Goal: Information Seeking & Learning: Learn about a topic

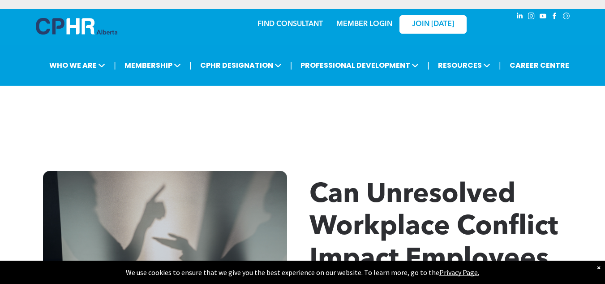
scroll to position [320, 0]
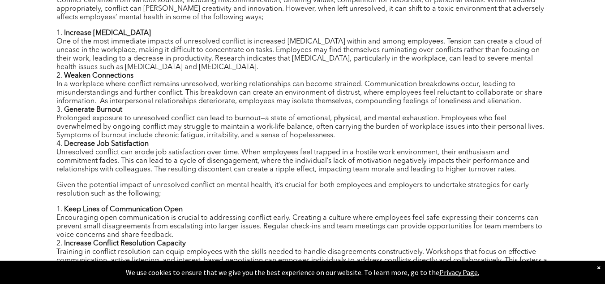
scroll to position [455, 0]
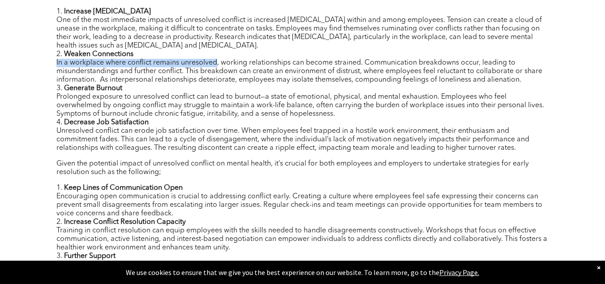
drag, startPoint x: 45, startPoint y: 65, endPoint x: 215, endPoint y: 66, distance: 169.8
click at [215, 66] on div "Author: [PERSON_NAME] In the current workplace, conflict is often seen as an in…" at bounding box center [303, 233] width 538 height 629
click at [215, 66] on li "Weaken Connections In a workplace where conflict remains unresolved, working re…" at bounding box center [302, 67] width 493 height 34
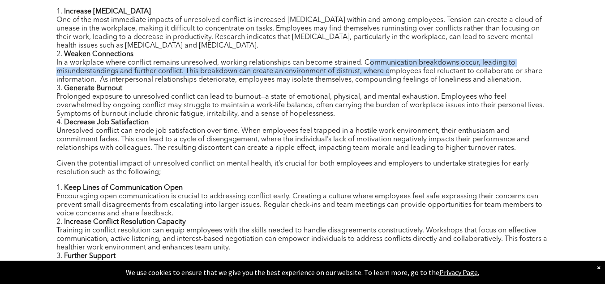
drag, startPoint x: 367, startPoint y: 61, endPoint x: 392, endPoint y: 71, distance: 26.1
click at [392, 71] on li "Weaken Connections In a workplace where conflict remains unresolved, working re…" at bounding box center [302, 67] width 493 height 34
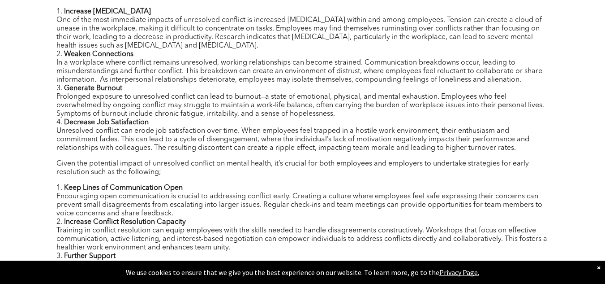
click at [346, 84] on li "Weaken Connections In a workplace where conflict remains unresolved, working re…" at bounding box center [302, 67] width 493 height 34
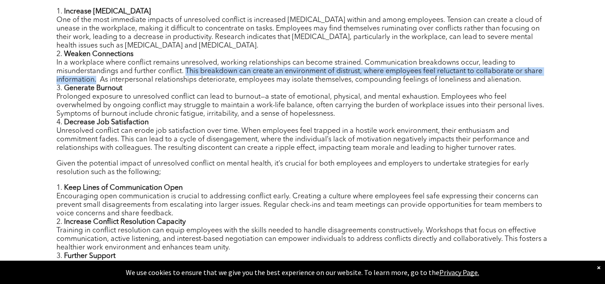
drag, startPoint x: 187, startPoint y: 73, endPoint x: 96, endPoint y: 81, distance: 91.3
click at [96, 81] on li "Weaken Connections In a workplace where conflict remains unresolved, working re…" at bounding box center [302, 67] width 493 height 34
copy li "This breakdown can create an environment of distrust, where employees feel relu…"
